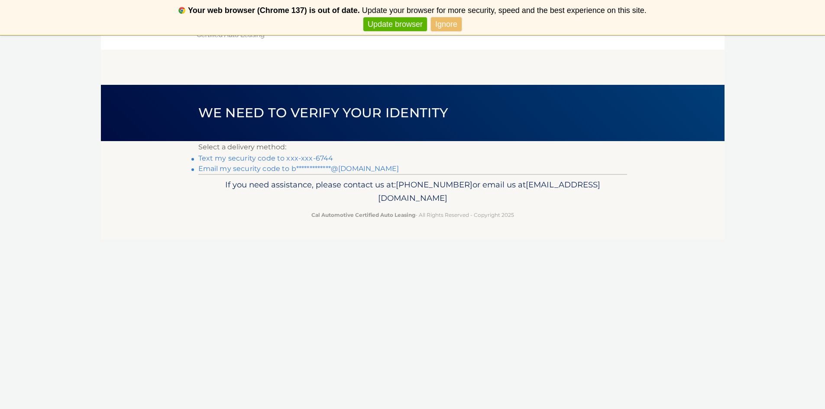
click at [304, 159] on link "Text my security code to xxx-xxx-6744" at bounding box center [265, 158] width 135 height 8
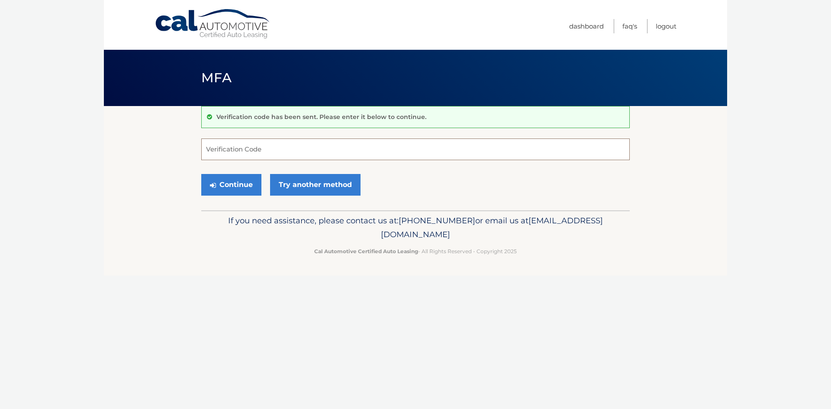
click at [274, 151] on input "Verification Code" at bounding box center [415, 150] width 429 height 22
type input "387401"
drag, startPoint x: 217, startPoint y: 179, endPoint x: 226, endPoint y: 182, distance: 10.0
click at [217, 179] on button "Continue" at bounding box center [231, 185] width 60 height 22
click at [226, 181] on button "Continue" at bounding box center [231, 185] width 60 height 22
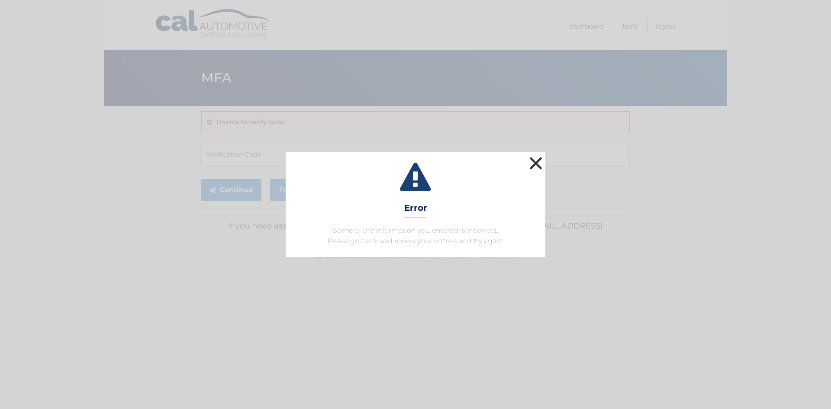
click at [536, 163] on button "×" at bounding box center [535, 163] width 17 height 17
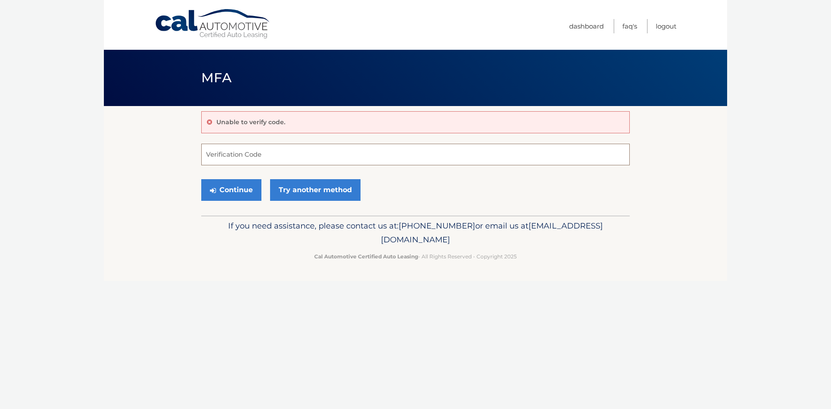
click at [289, 153] on input "Verification Code" at bounding box center [415, 155] width 429 height 22
type input "387401"
click at [236, 188] on button "Continue" at bounding box center [231, 190] width 60 height 22
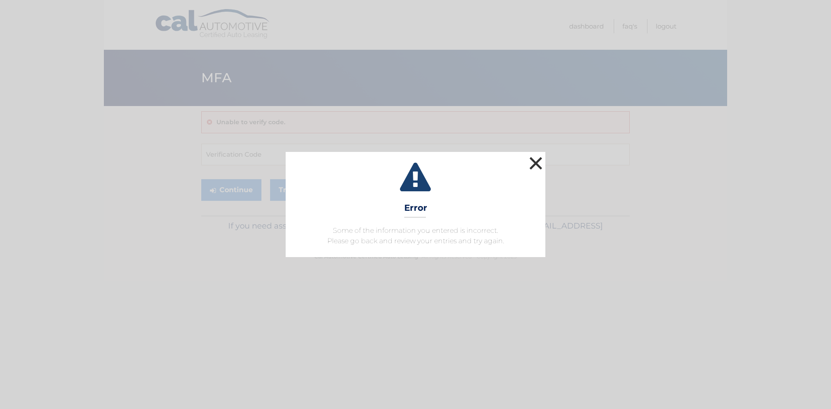
click at [540, 161] on button "×" at bounding box center [535, 163] width 17 height 17
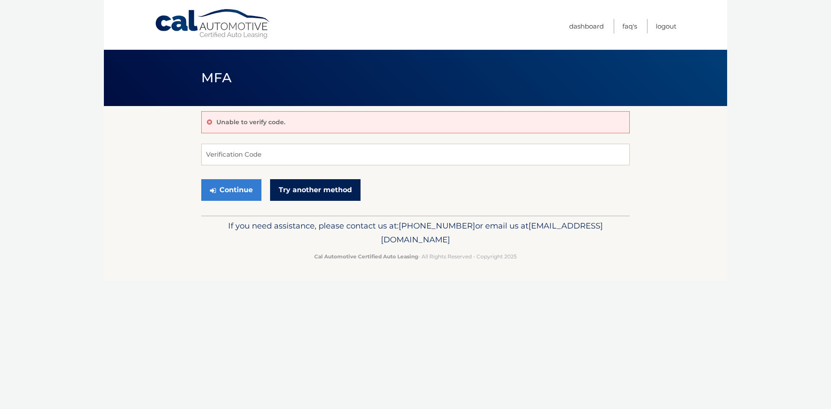
click at [324, 192] on link "Try another method" at bounding box center [315, 190] width 90 height 22
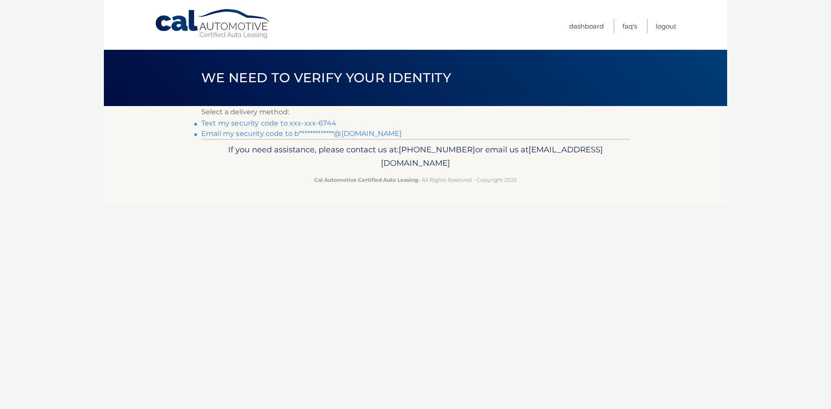
click at [351, 133] on link "**********" at bounding box center [301, 133] width 201 height 8
click at [353, 133] on link "**********" at bounding box center [301, 133] width 201 height 8
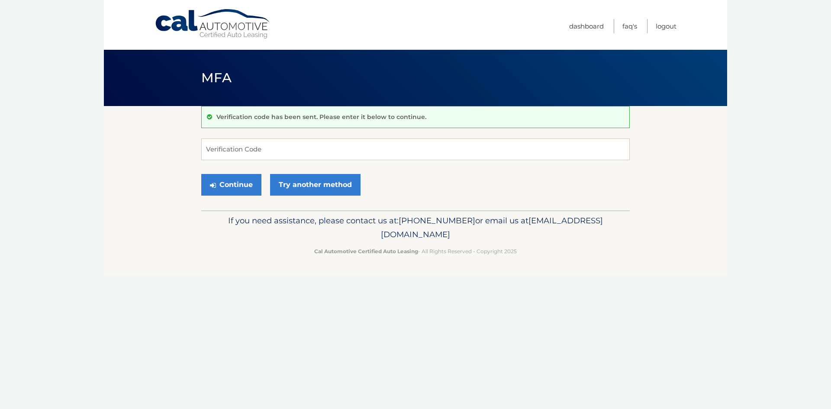
click at [823, 101] on body "Cal Automotive Menu Dashboard FAQ's Logout MFA" at bounding box center [415, 204] width 831 height 409
click at [333, 152] on input "Verification Code" at bounding box center [415, 150] width 429 height 22
type input "760568"
click at [239, 184] on button "Continue" at bounding box center [231, 185] width 60 height 22
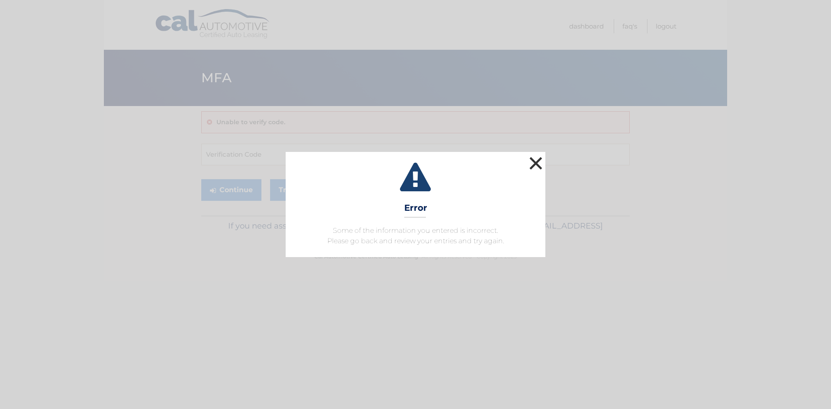
click at [541, 167] on button "×" at bounding box center [535, 163] width 17 height 17
